Goal: Task Accomplishment & Management: Use online tool/utility

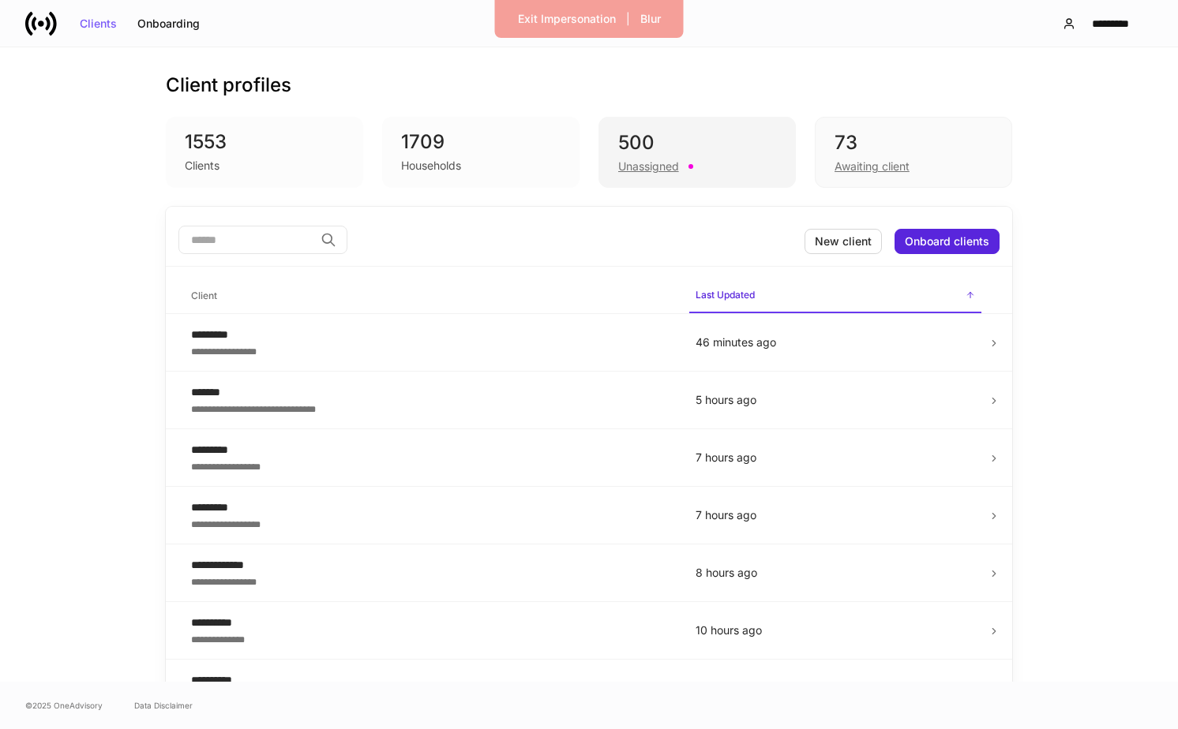
click at [661, 130] on div "500" at bounding box center [697, 142] width 158 height 25
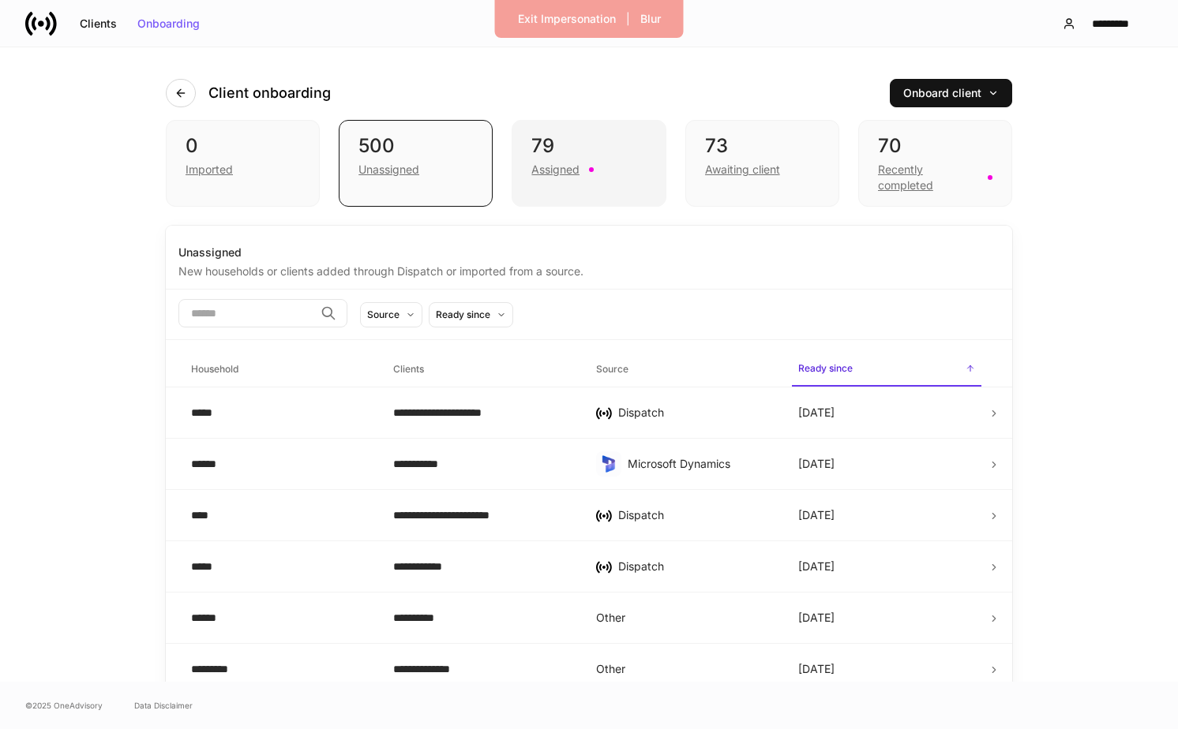
click at [627, 173] on div "Assigned" at bounding box center [588, 168] width 114 height 19
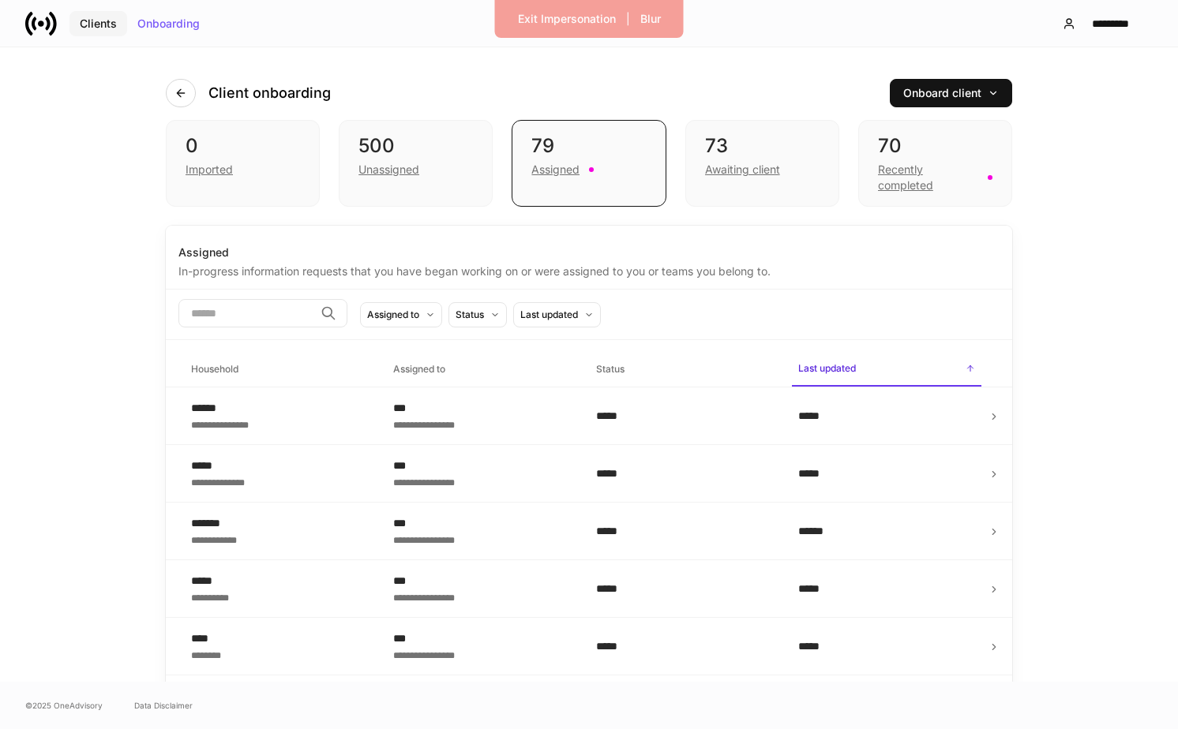
click at [108, 21] on div "Clients" at bounding box center [98, 23] width 37 height 11
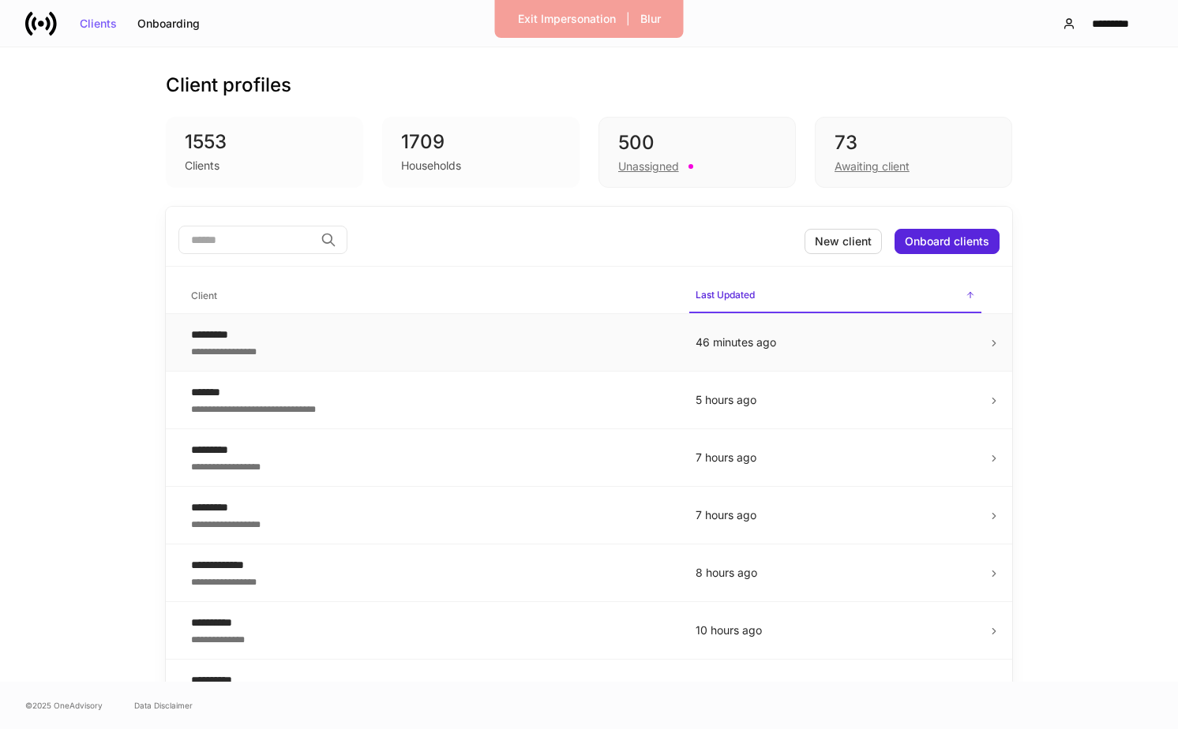
click at [465, 346] on div "**********" at bounding box center [430, 351] width 479 height 16
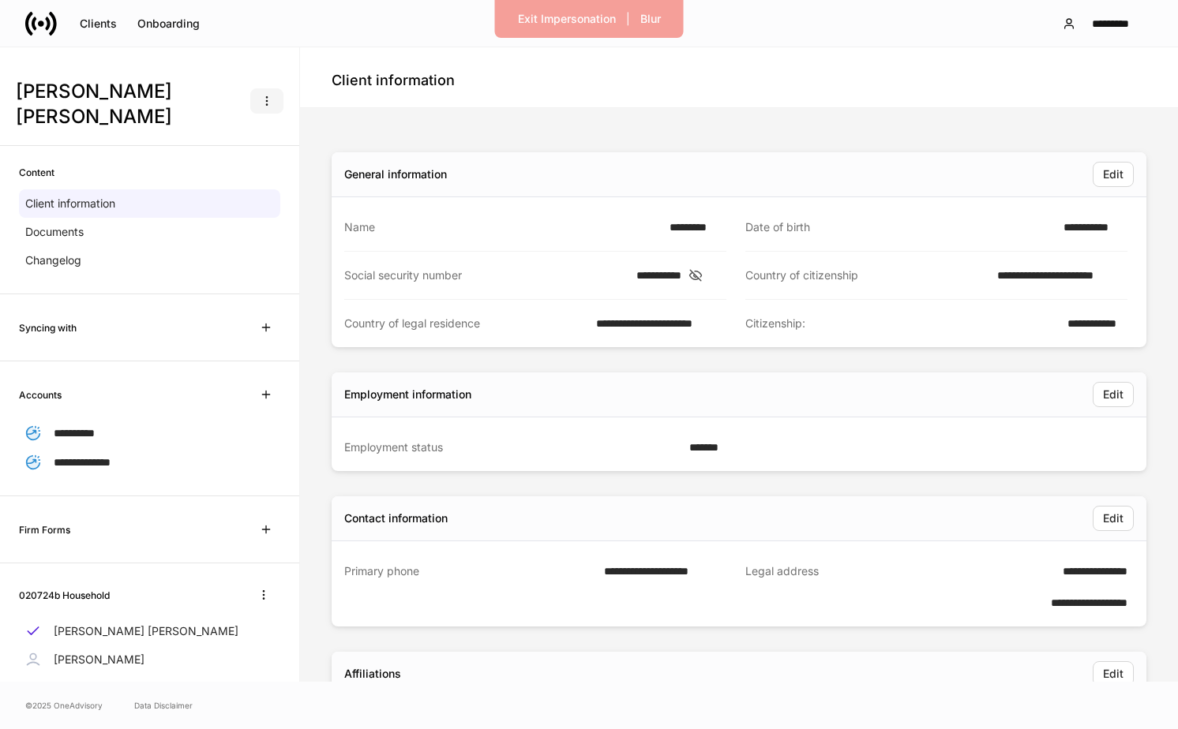
click at [268, 95] on icon "button" at bounding box center [266, 101] width 13 height 13
click at [261, 128] on li "Create data request" at bounding box center [219, 126] width 129 height 25
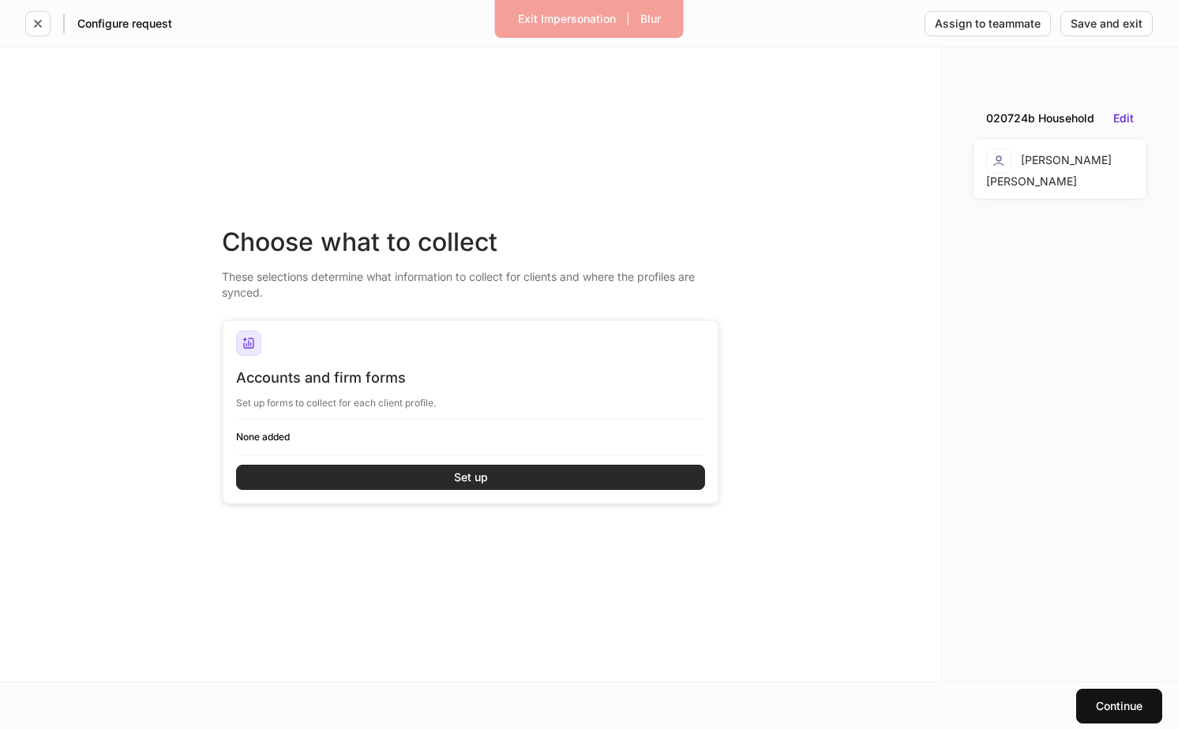
click at [513, 482] on button "Set up" at bounding box center [470, 477] width 469 height 25
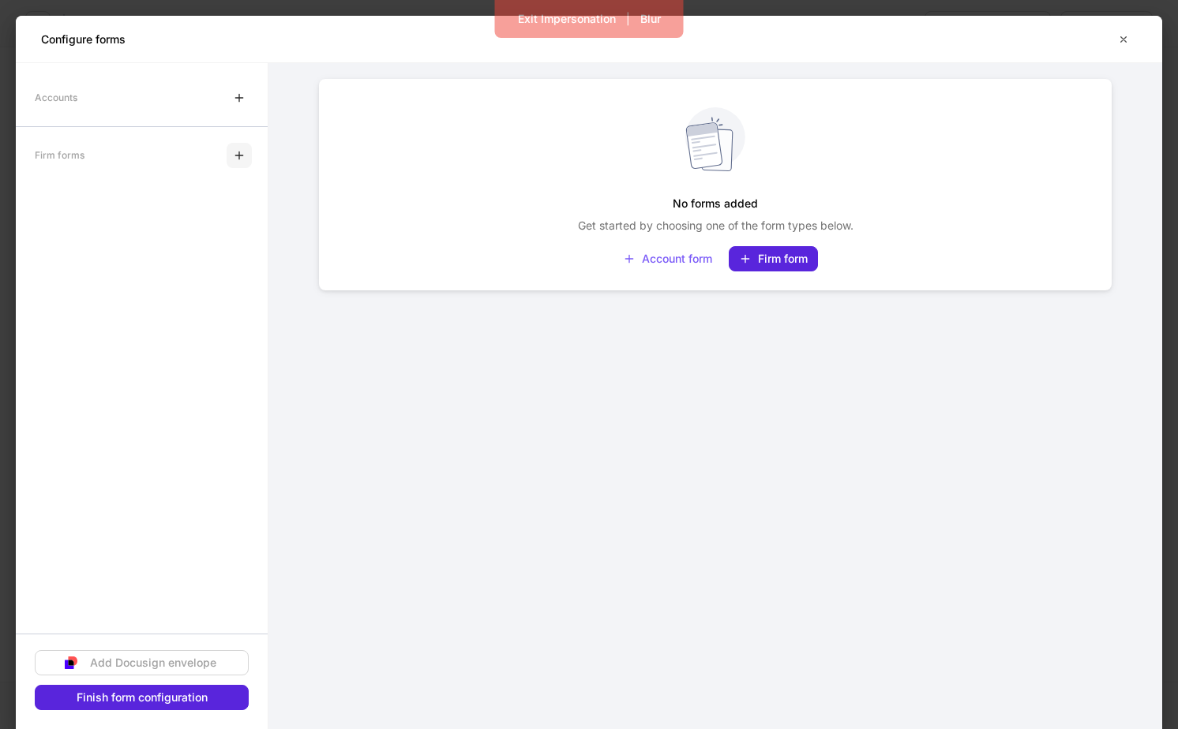
click at [242, 163] on button "button" at bounding box center [239, 155] width 25 height 25
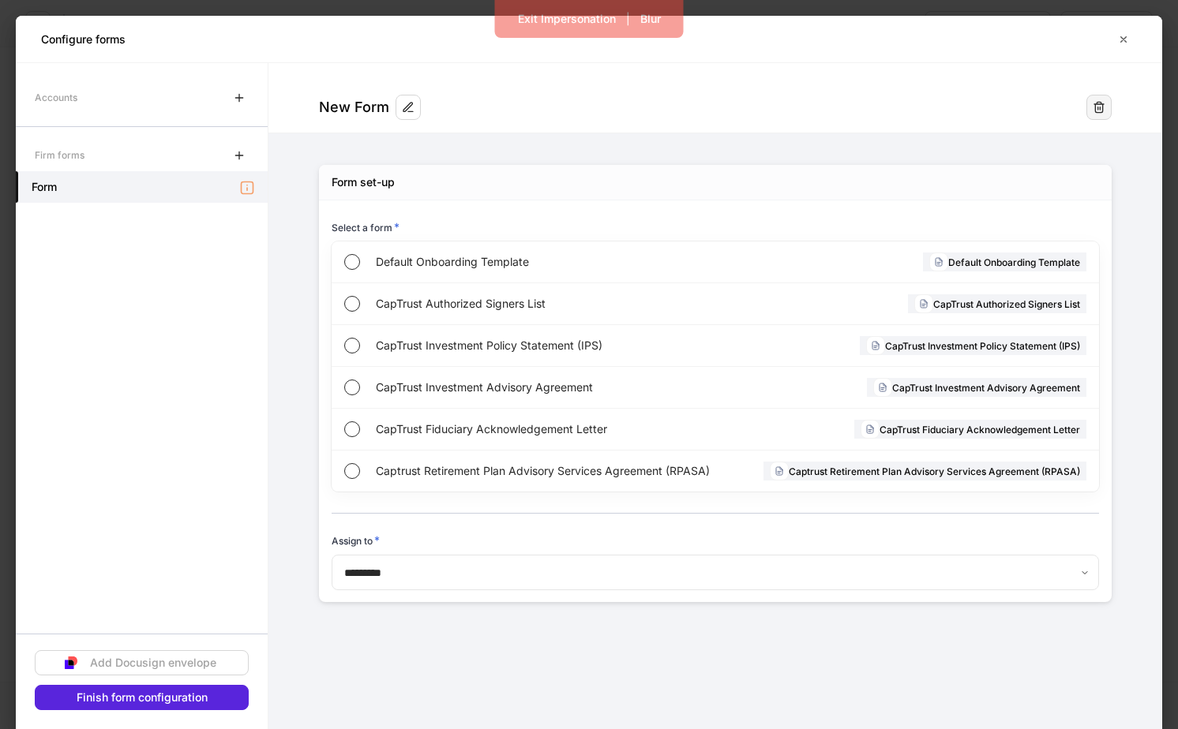
click at [1107, 109] on button "button" at bounding box center [1098, 107] width 25 height 25
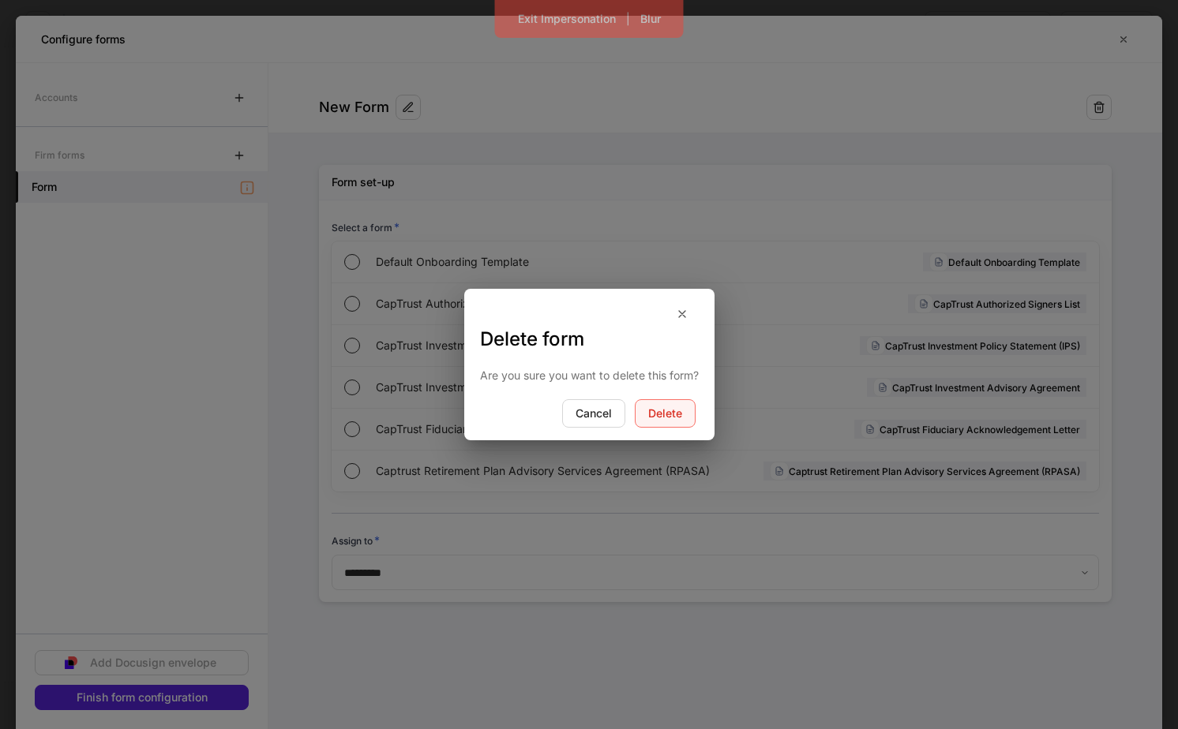
click at [673, 416] on div "Delete" at bounding box center [665, 413] width 34 height 11
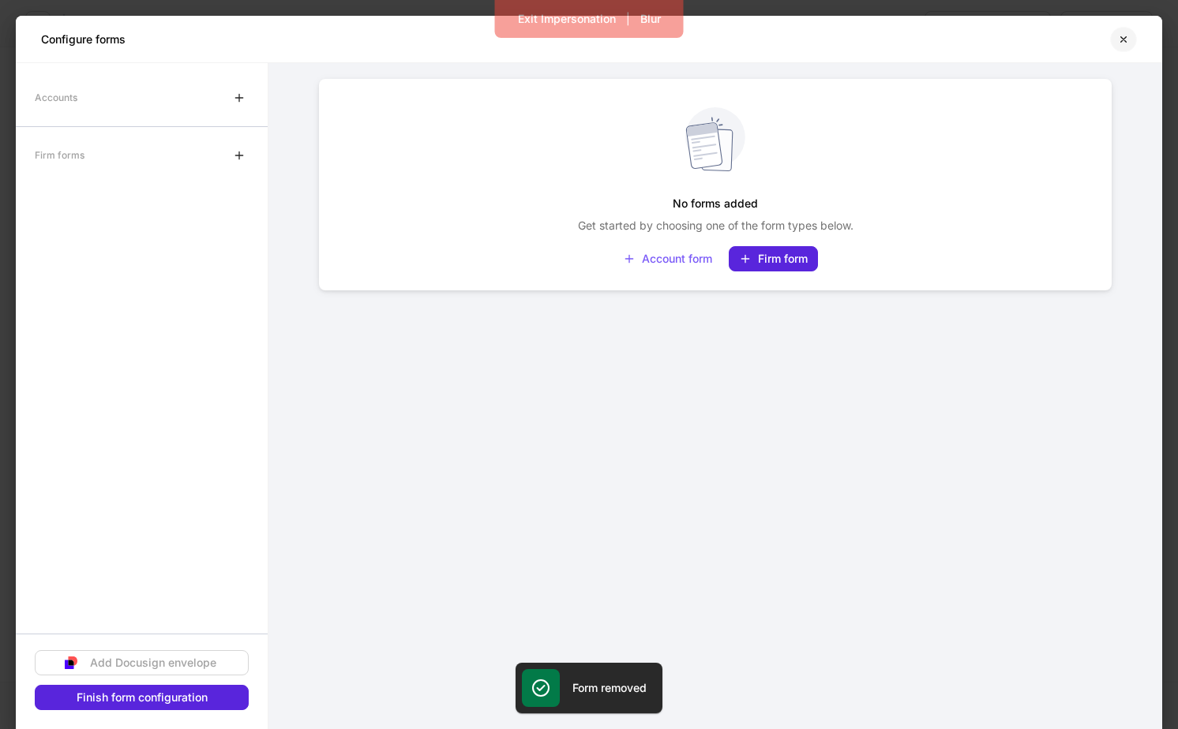
click at [1132, 36] on button "button" at bounding box center [1123, 39] width 27 height 25
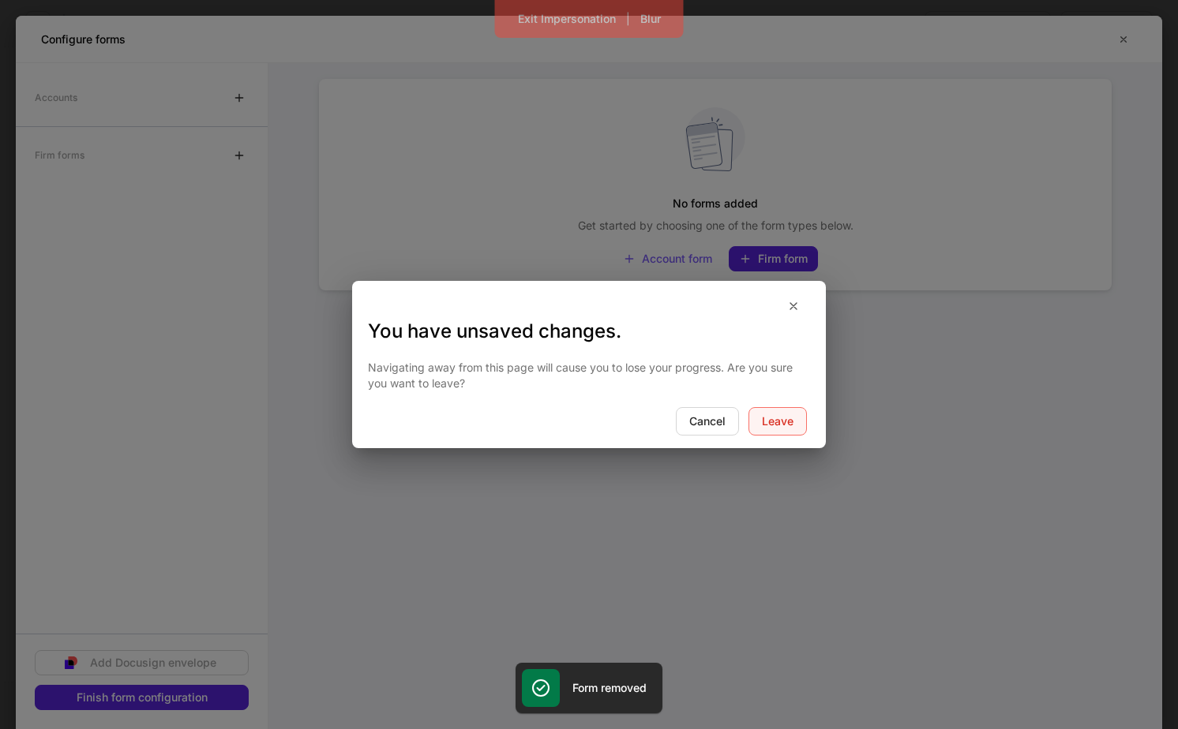
click at [773, 429] on button "Leave" at bounding box center [777, 421] width 58 height 28
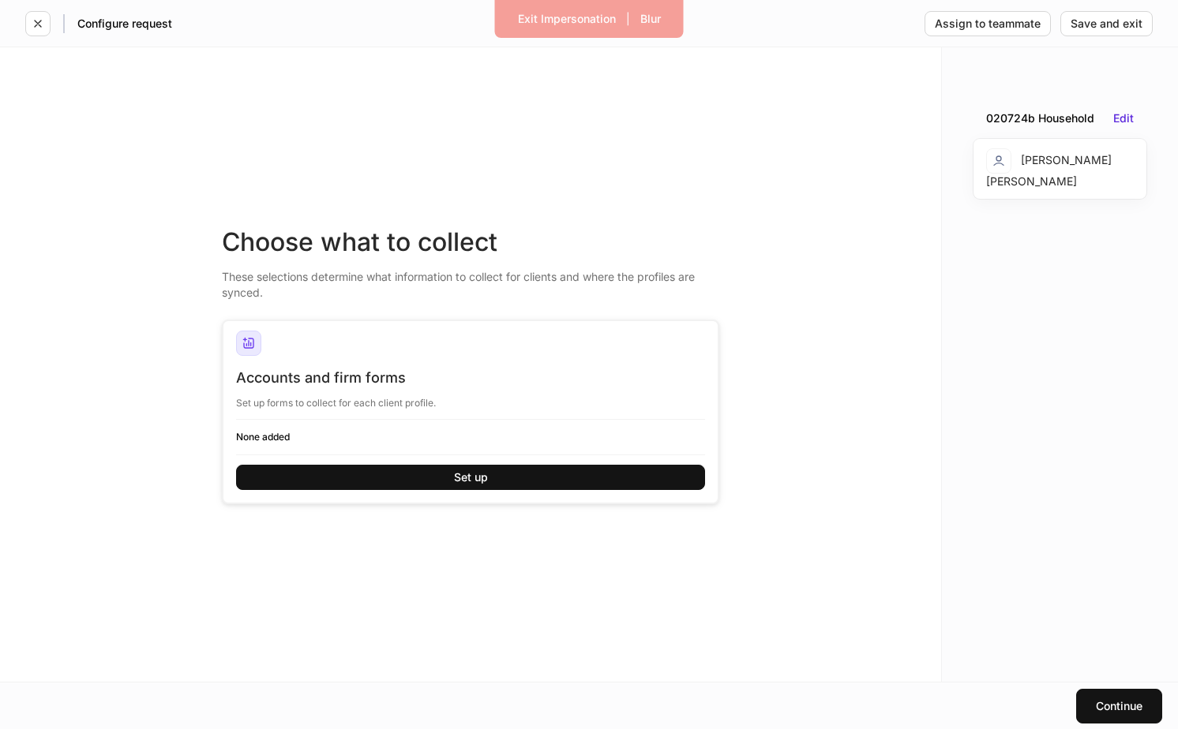
click at [53, 23] on div "Configure request" at bounding box center [98, 23] width 147 height 25
click at [43, 23] on icon "button" at bounding box center [38, 23] width 13 height 13
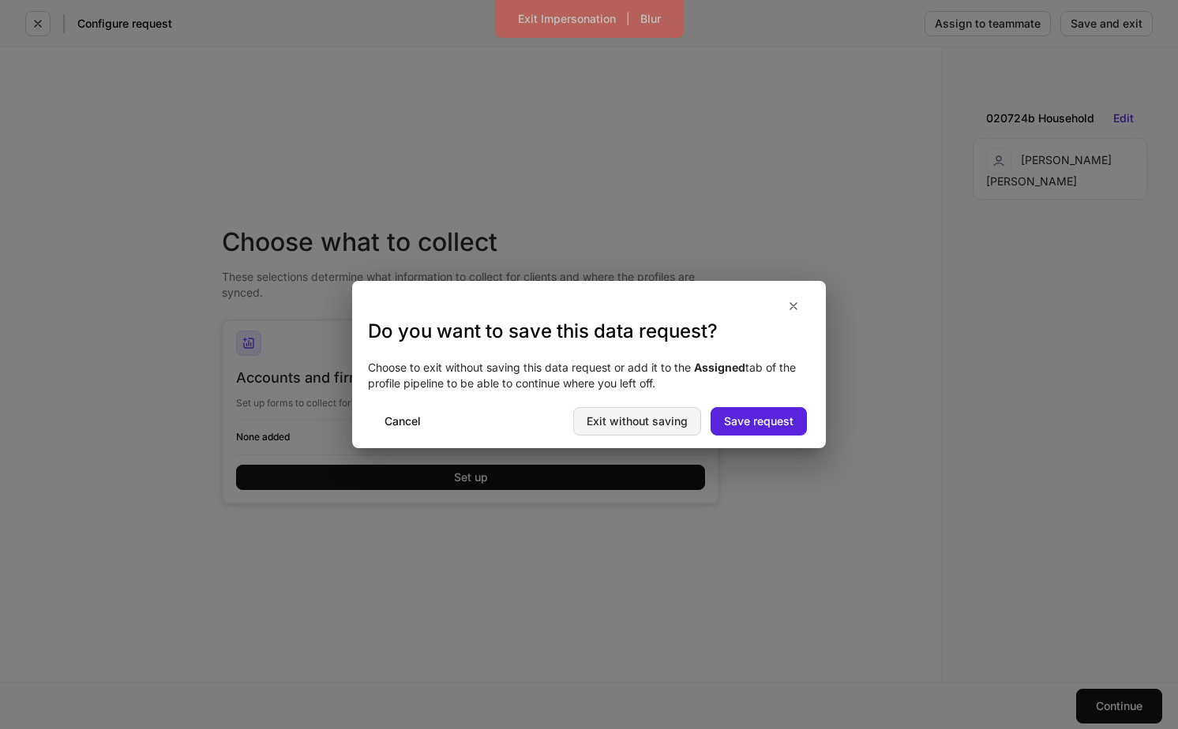
click at [630, 418] on div "Exit without saving" at bounding box center [637, 421] width 101 height 11
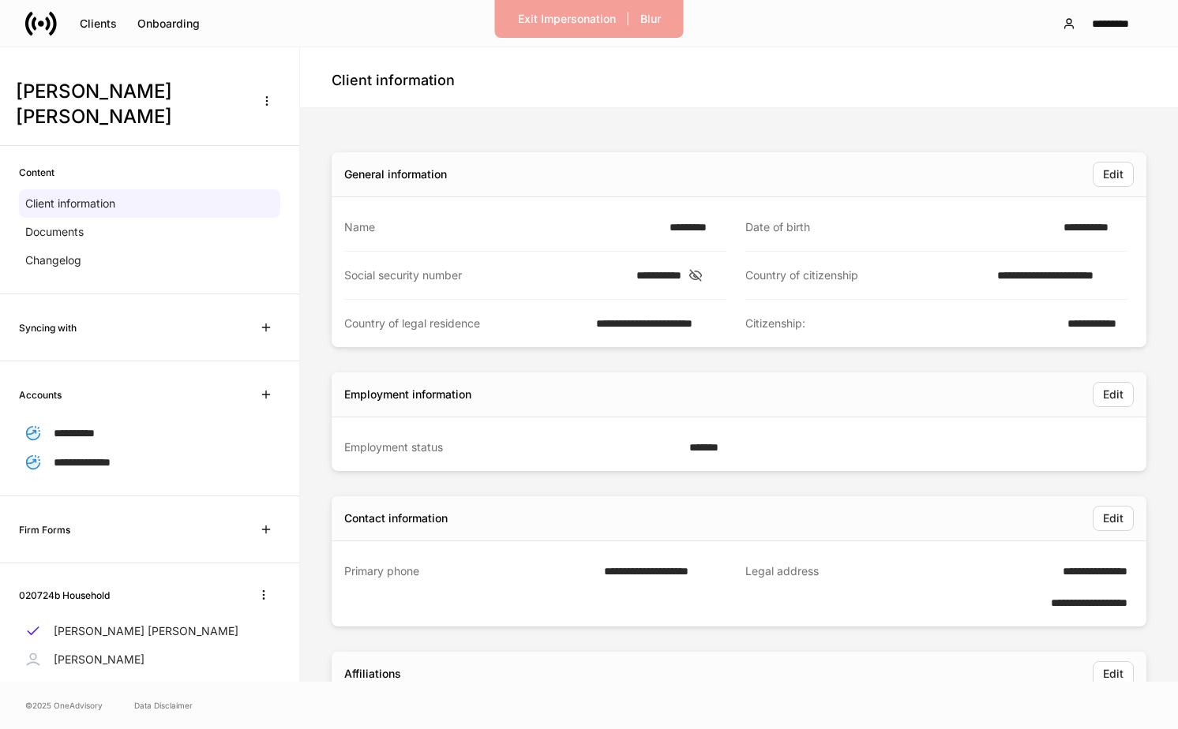
click at [345, 14] on div "Clients Onboarding *********" at bounding box center [589, 23] width 1178 height 47
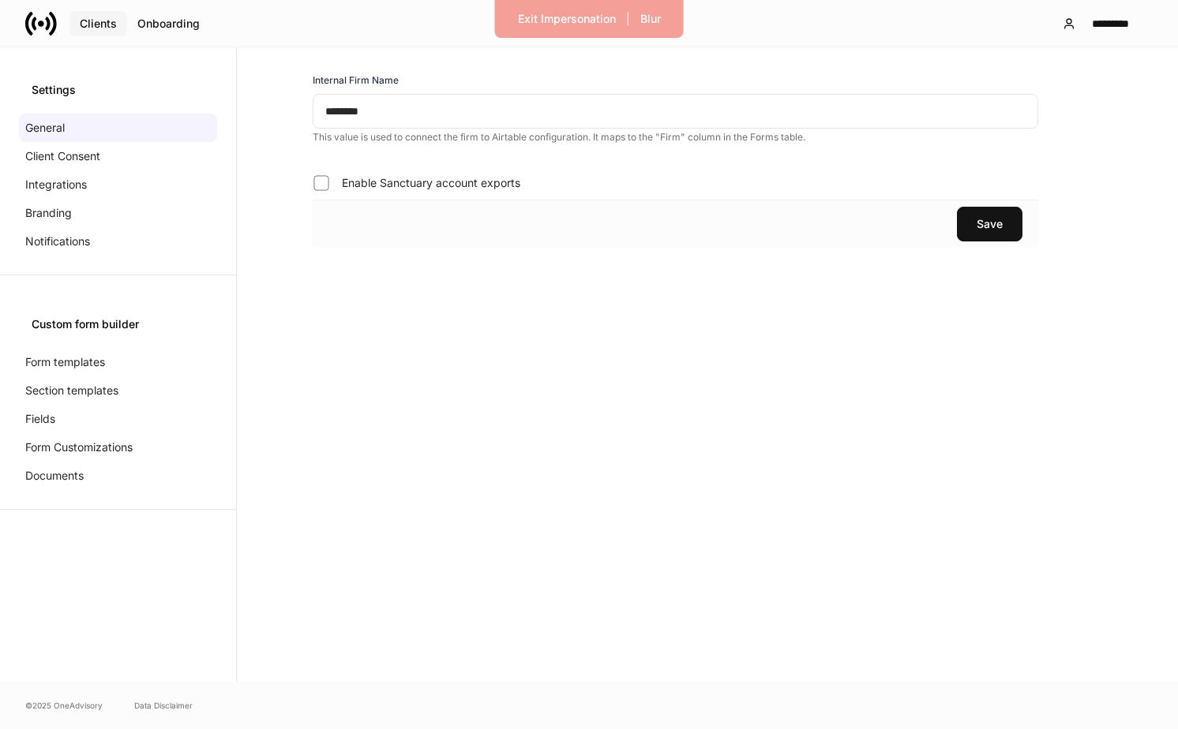
click at [118, 19] on button "Clients" at bounding box center [98, 23] width 58 height 25
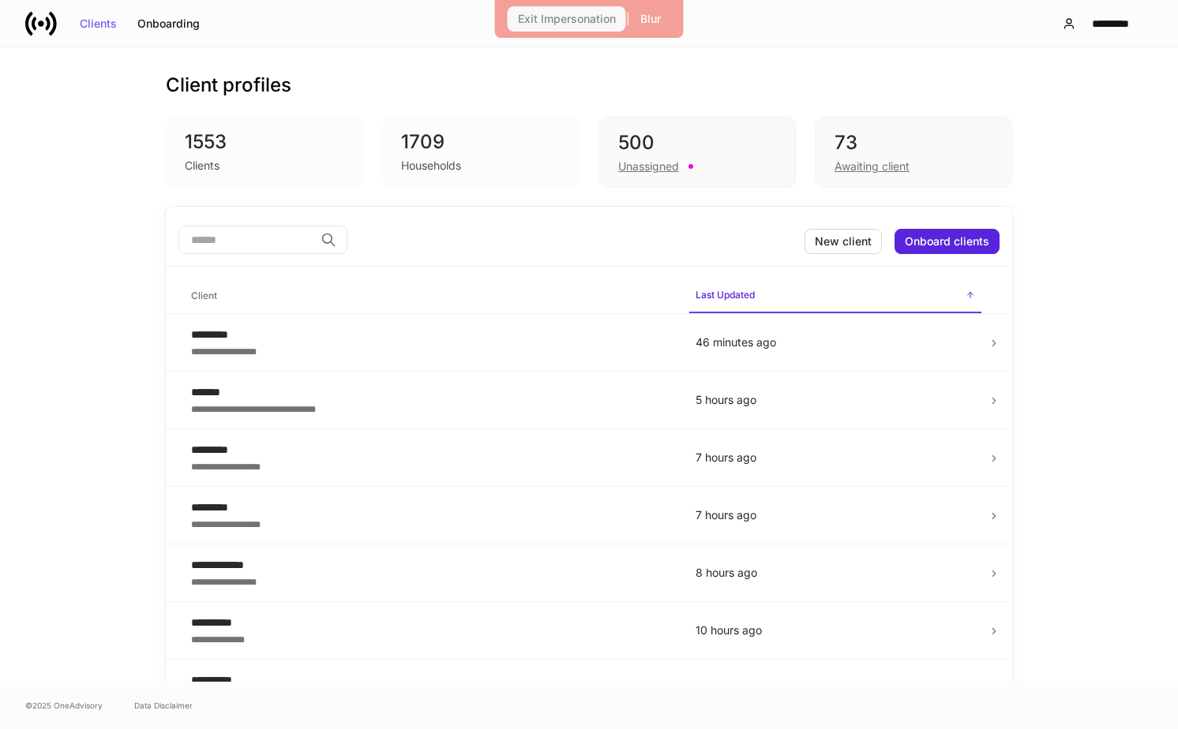
click at [579, 18] on div "Exit Impersonation" at bounding box center [567, 18] width 98 height 11
